Goal: Task Accomplishment & Management: Complete application form

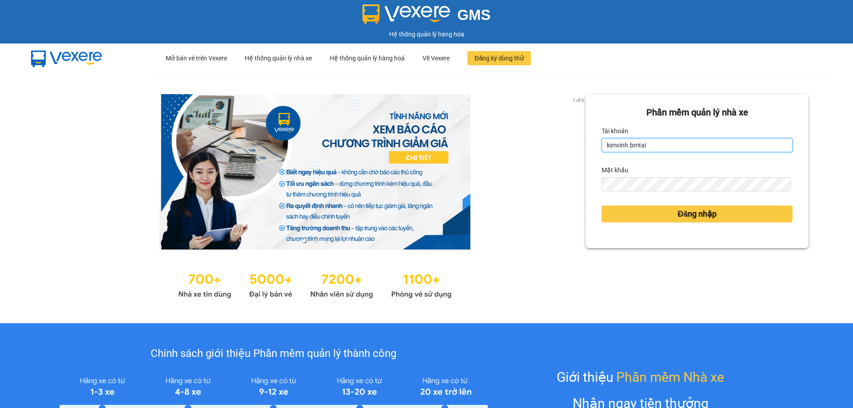
click at [675, 148] on input "kimvinh.bmtai" at bounding box center [697, 145] width 191 height 14
type input "thuy.bmtai"
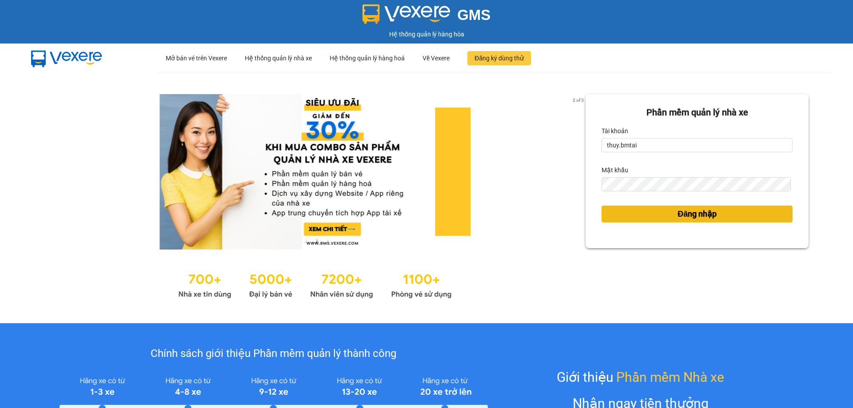
click at [666, 215] on button "Đăng nhập" at bounding box center [697, 214] width 191 height 17
click at [636, 214] on body "GMS Hệ thống quản lý hàng hóa ··· Mở bán vé trên Vexere ··· Hệ thống quản lý nh…" at bounding box center [426, 204] width 853 height 408
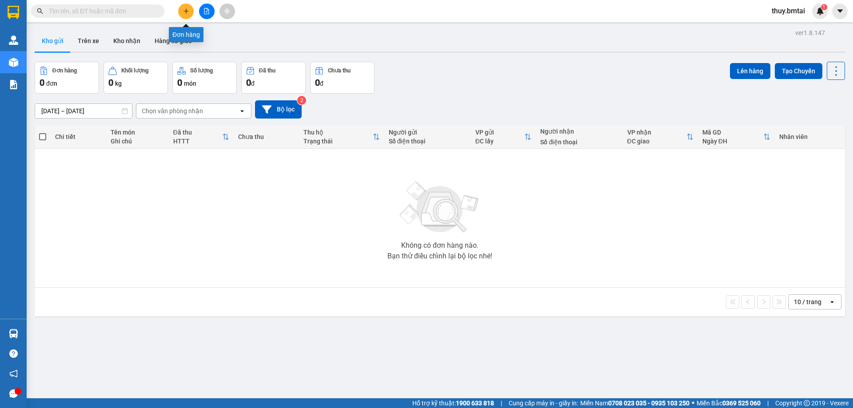
click at [186, 13] on icon "plus" at bounding box center [186, 11] width 6 height 6
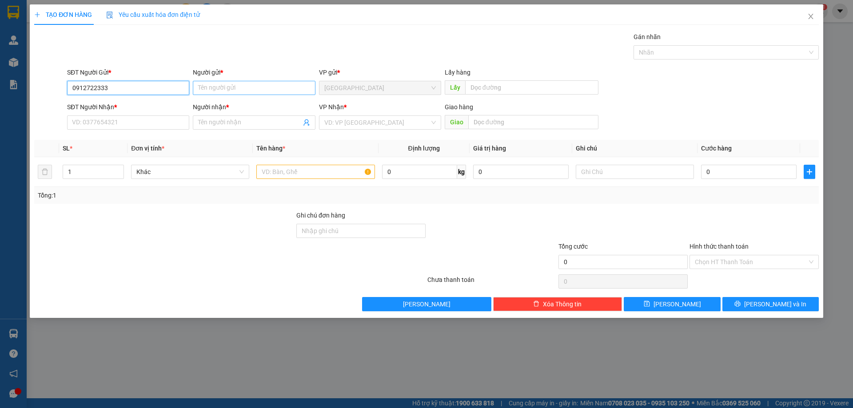
type input "0912722333"
click at [219, 89] on input "Người gửi *" at bounding box center [254, 88] width 122 height 14
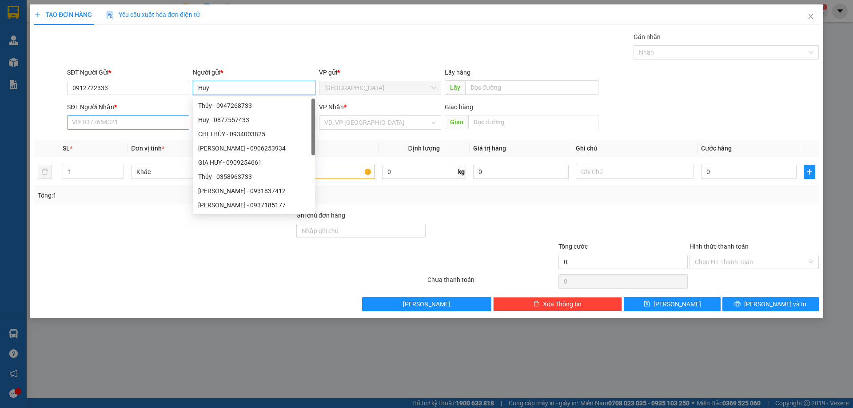
type input "Huy"
click at [135, 123] on input "SĐT Người Nhận *" at bounding box center [128, 123] width 122 height 14
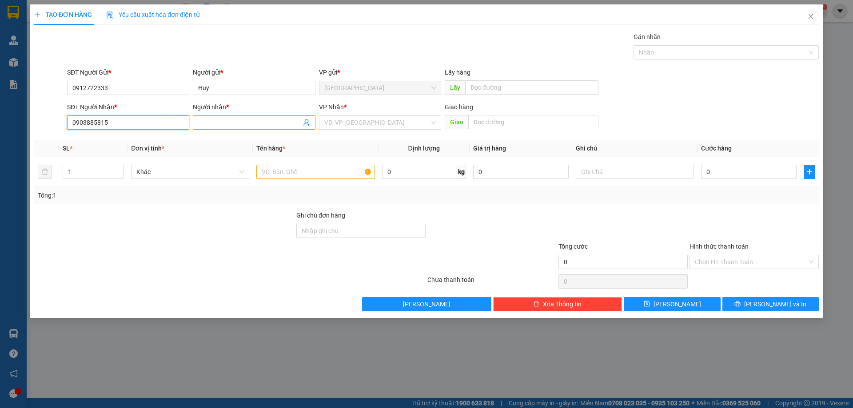
type input "0903885815"
click at [229, 121] on input "Người nhận *" at bounding box center [249, 123] width 103 height 10
type input "A Tuấn"
click at [272, 177] on input "text" at bounding box center [315, 172] width 118 height 14
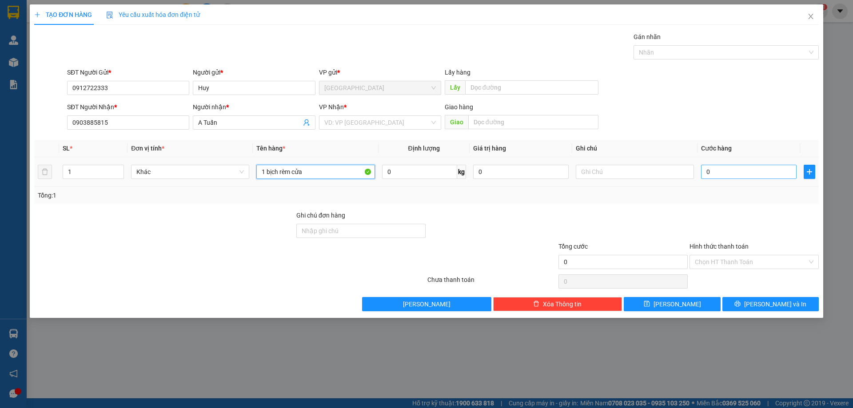
type input "1 bịch rèm cửa"
click at [734, 176] on input "0" at bounding box center [749, 172] width 96 height 14
type input "6"
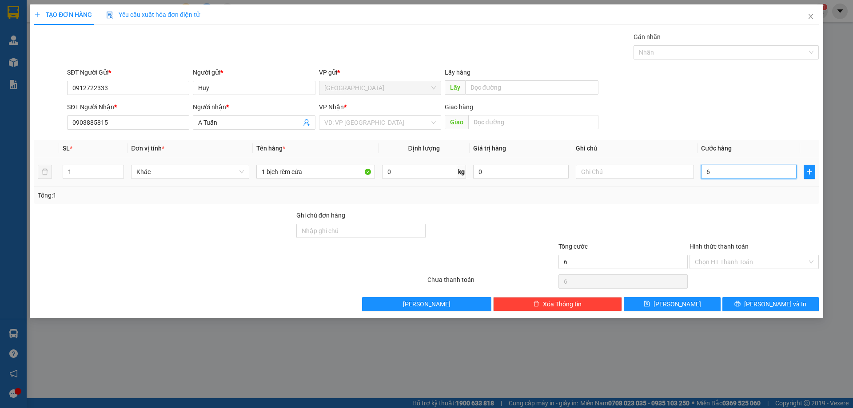
type input "60"
type input "60.000"
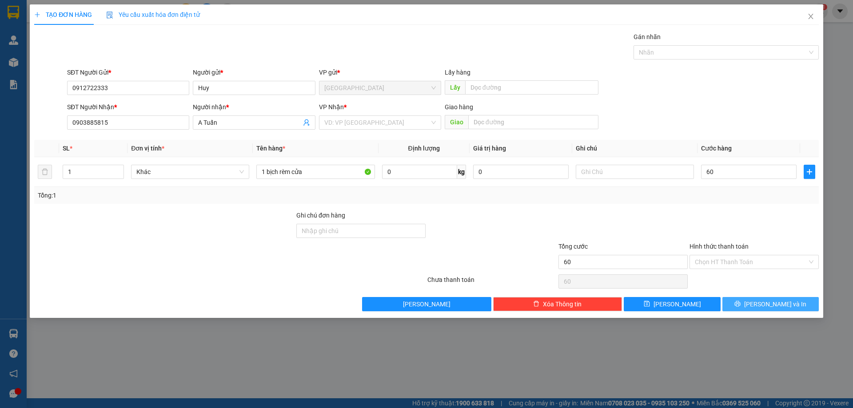
type input "60.000"
click at [741, 304] on icon "printer" at bounding box center [738, 304] width 6 height 6
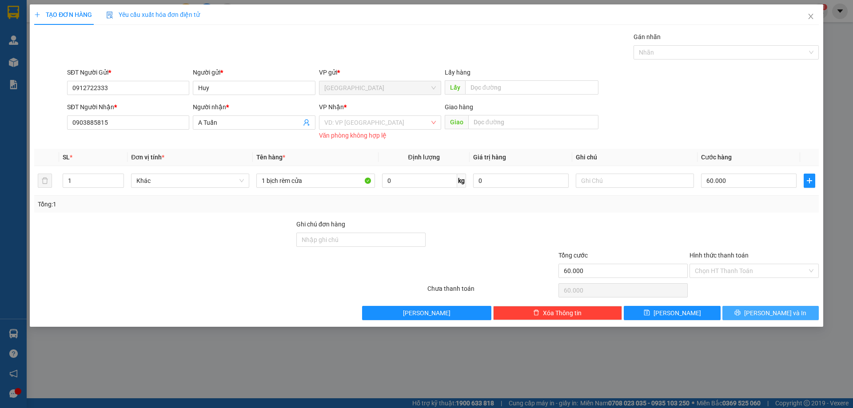
click at [741, 311] on icon "printer" at bounding box center [737, 313] width 6 height 6
click at [797, 314] on button "[PERSON_NAME] và In" at bounding box center [770, 313] width 96 height 14
click at [403, 121] on input "search" at bounding box center [376, 122] width 105 height 13
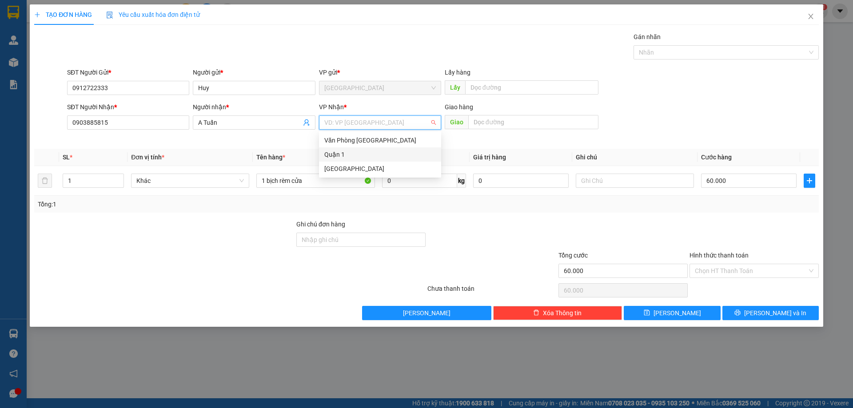
click at [374, 154] on div "Quận 1" at bounding box center [380, 155] width 112 height 10
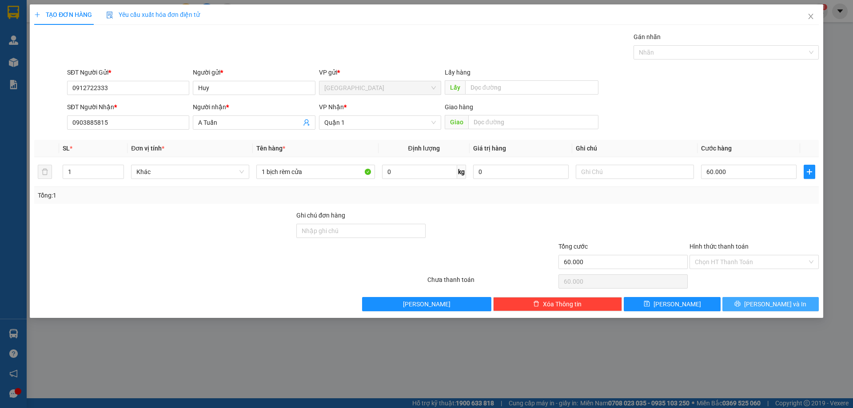
click at [741, 303] on icon "printer" at bounding box center [737, 304] width 6 height 6
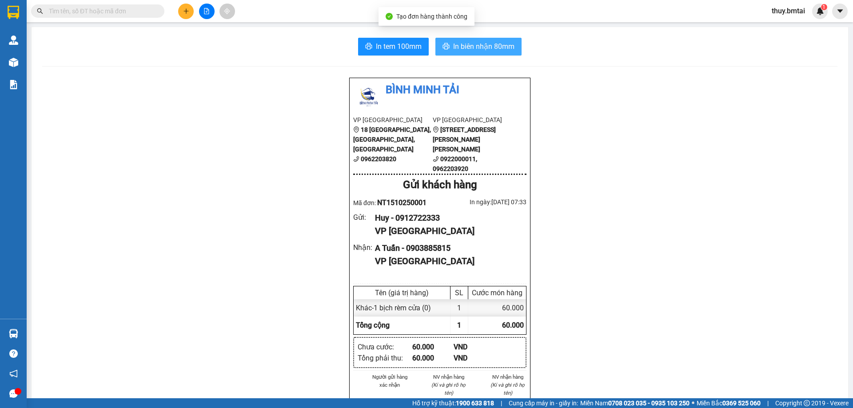
click at [453, 50] on span "In biên nhận 80mm" at bounding box center [483, 46] width 61 height 11
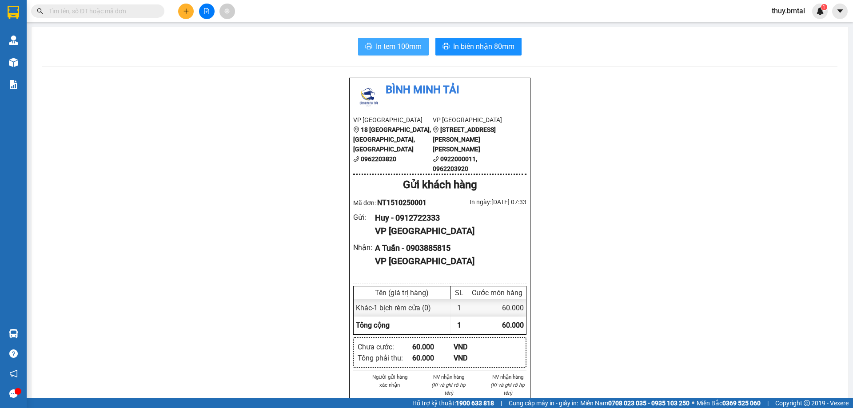
click at [383, 50] on span "In tem 100mm" at bounding box center [399, 46] width 46 height 11
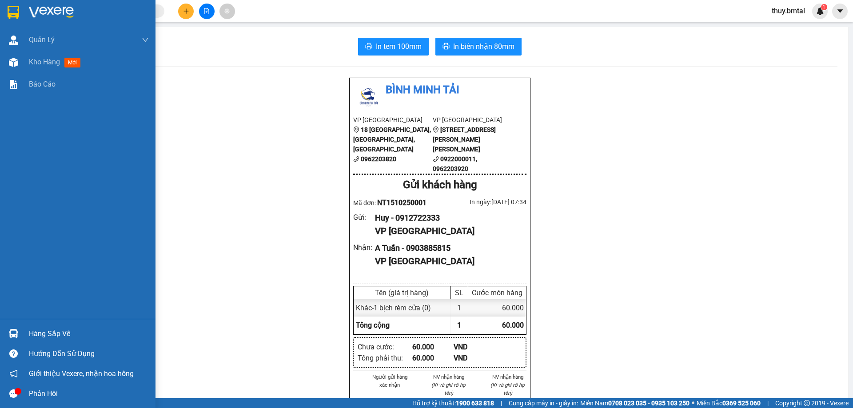
click at [57, 333] on div "Hàng sắp về" at bounding box center [89, 333] width 120 height 13
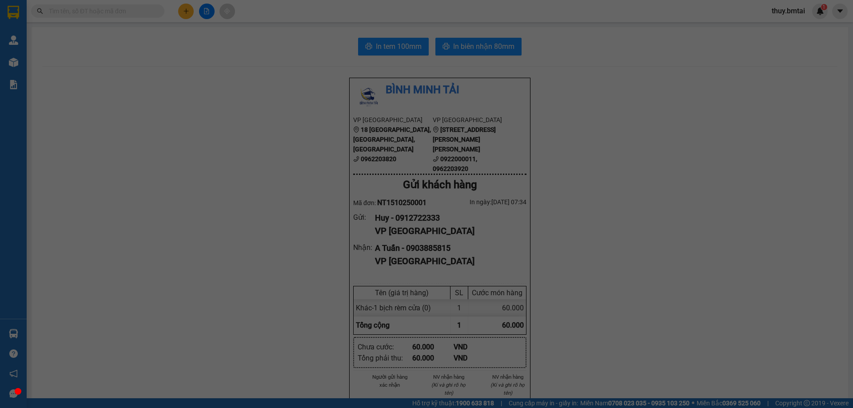
click at [57, 96] on div "[DATE] [DATE] No Data" at bounding box center [184, 58] width 355 height 76
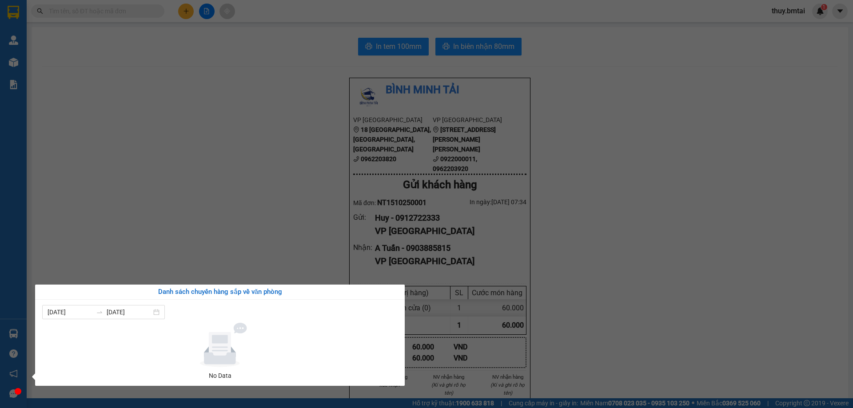
click at [124, 182] on section "Kết quả tìm kiếm ( 0 ) Bộ lọc No Data thuy.bmtai 1 Quản Lý Quản lý khách hàng Q…" at bounding box center [426, 204] width 853 height 408
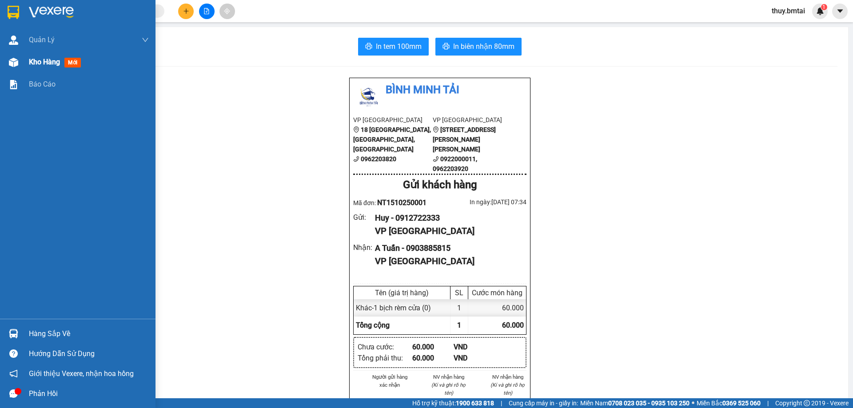
click at [56, 67] on div "Kho hàng mới" at bounding box center [57, 61] width 56 height 11
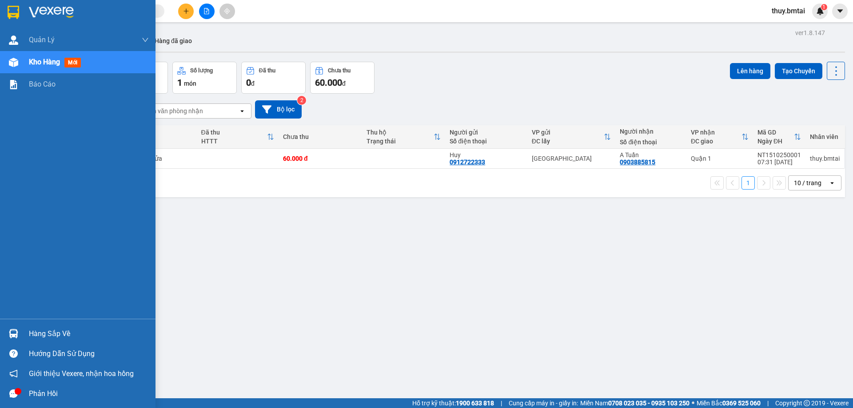
click at [55, 333] on div "Hàng sắp về" at bounding box center [89, 333] width 120 height 13
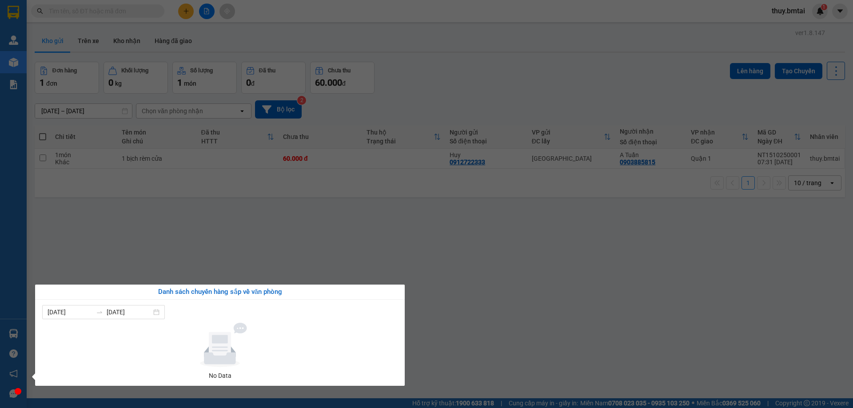
click at [147, 259] on section "Kết quả tìm kiếm ( 0 ) Bộ lọc No Data thuy.bmtai 1 Quản Lý Quản lý khách hàng Q…" at bounding box center [426, 204] width 853 height 408
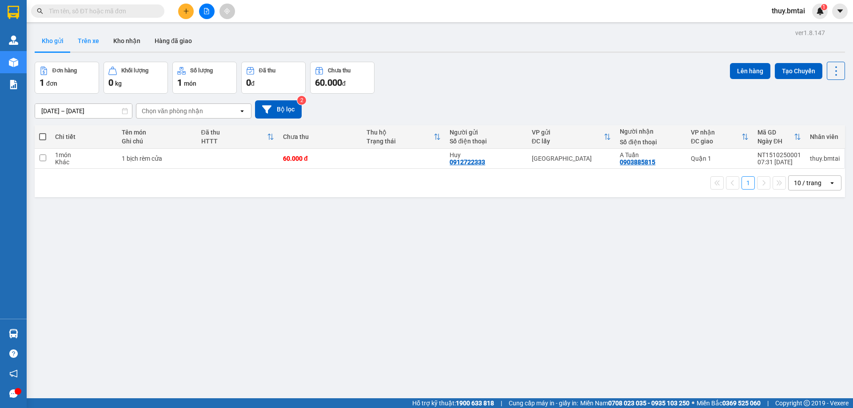
click at [84, 42] on button "Trên xe" at bounding box center [89, 40] width 36 height 21
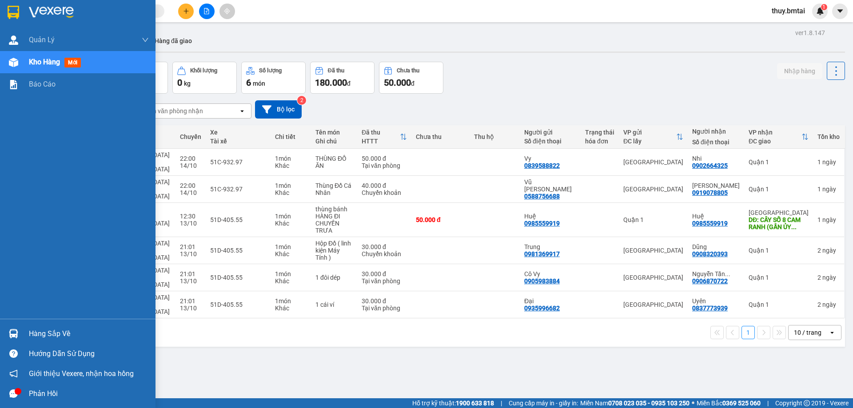
click at [15, 332] on img at bounding box center [13, 333] width 9 height 9
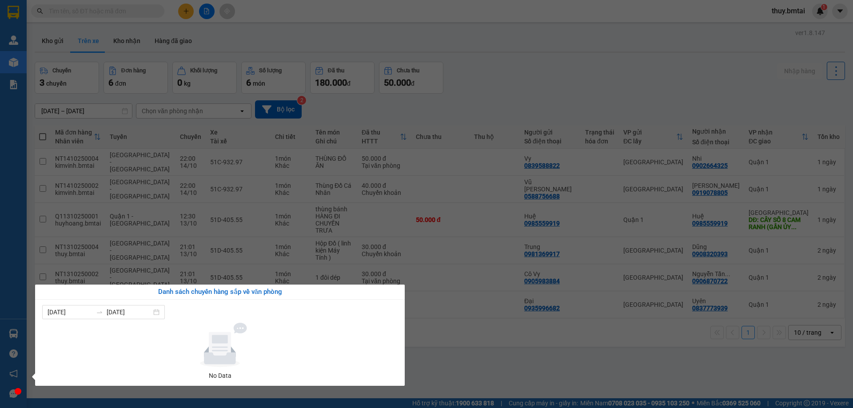
click at [464, 338] on section "Kết quả tìm kiếm ( 0 ) Bộ lọc No Data thuy.bmtai 1 Quản Lý Quản lý khách hàng Q…" at bounding box center [426, 204] width 853 height 408
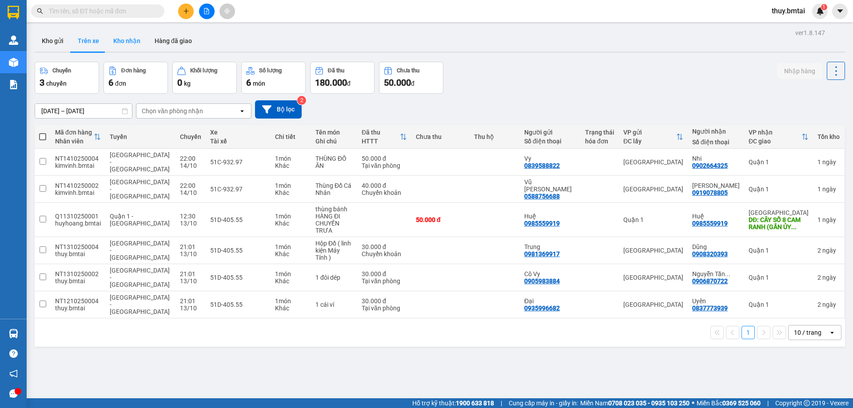
click at [129, 36] on button "Kho nhận" at bounding box center [126, 40] width 41 height 21
